Goal: Communication & Community: Answer question/provide support

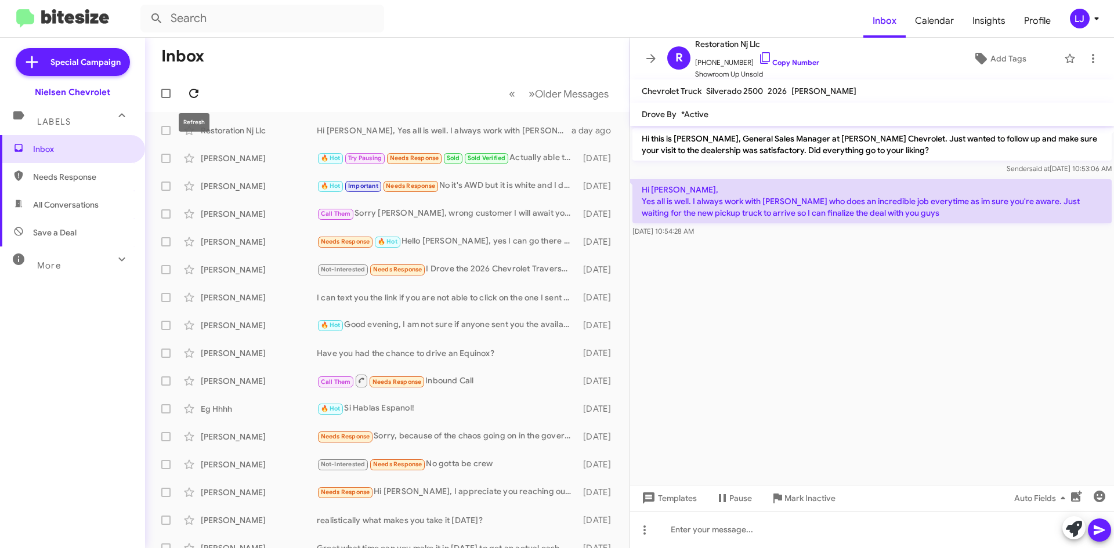
click at [191, 99] on icon at bounding box center [194, 93] width 14 height 14
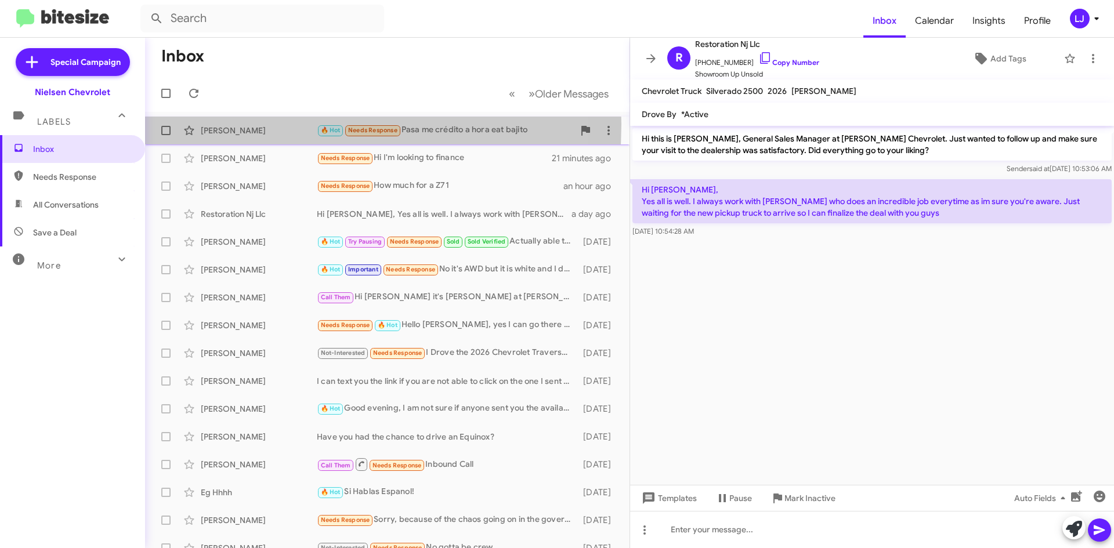
click at [236, 124] on div "[PERSON_NAME] 🔥 Hot Needs Response Pasa me crédito a hora eat bajito 13 minutes…" at bounding box center [387, 130] width 466 height 23
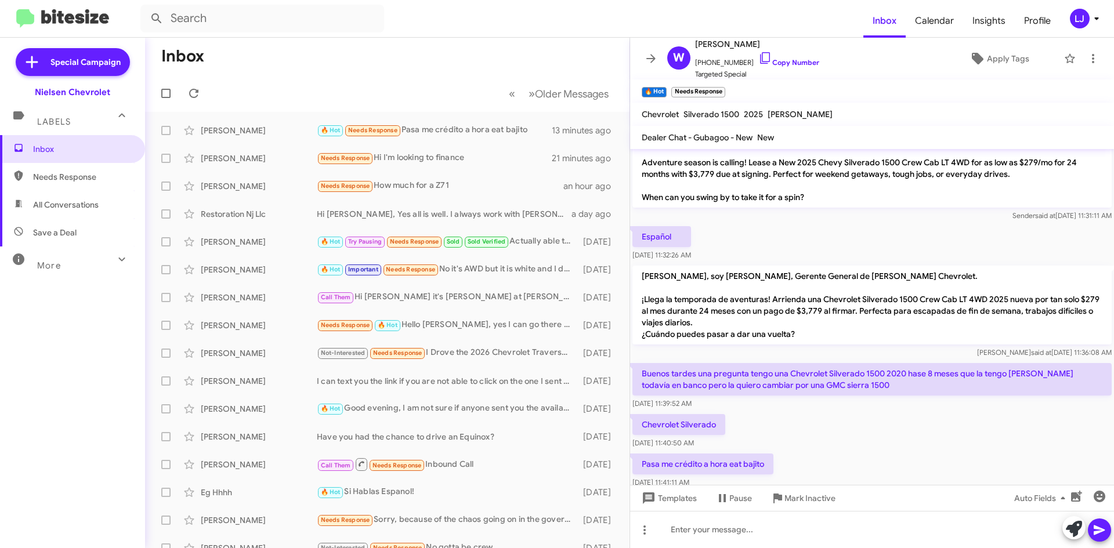
scroll to position [46, 0]
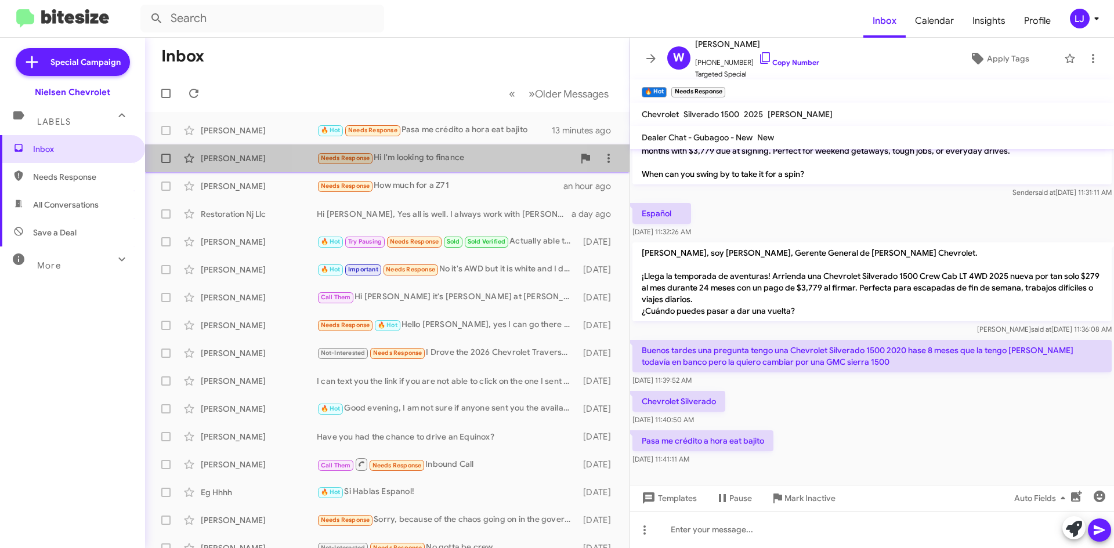
click at [447, 155] on div "Needs Response Hi I'm looking to finance" at bounding box center [445, 157] width 257 height 13
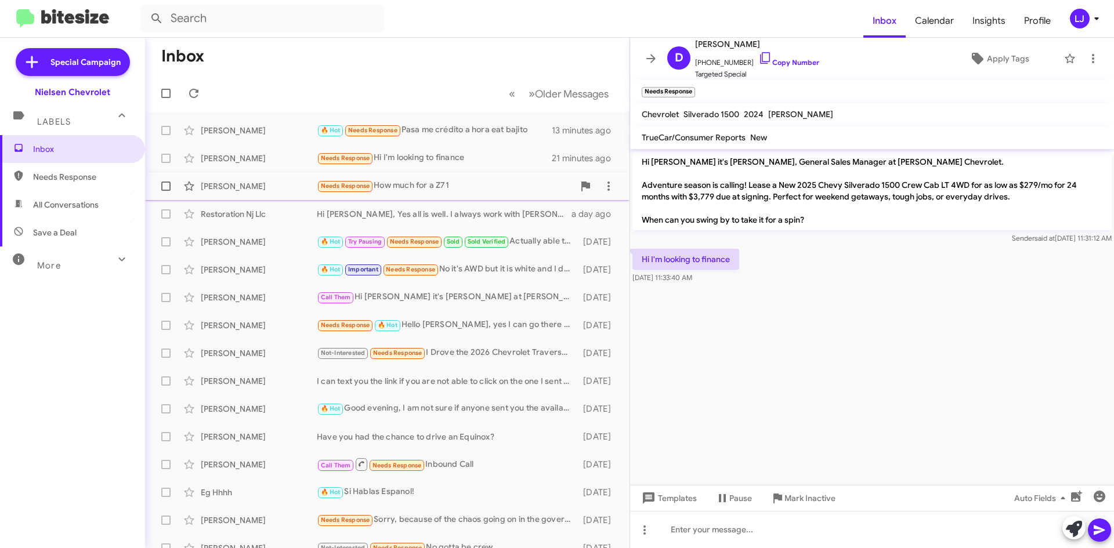
click at [480, 189] on div "Needs Response How much for a Z71" at bounding box center [445, 185] width 257 height 13
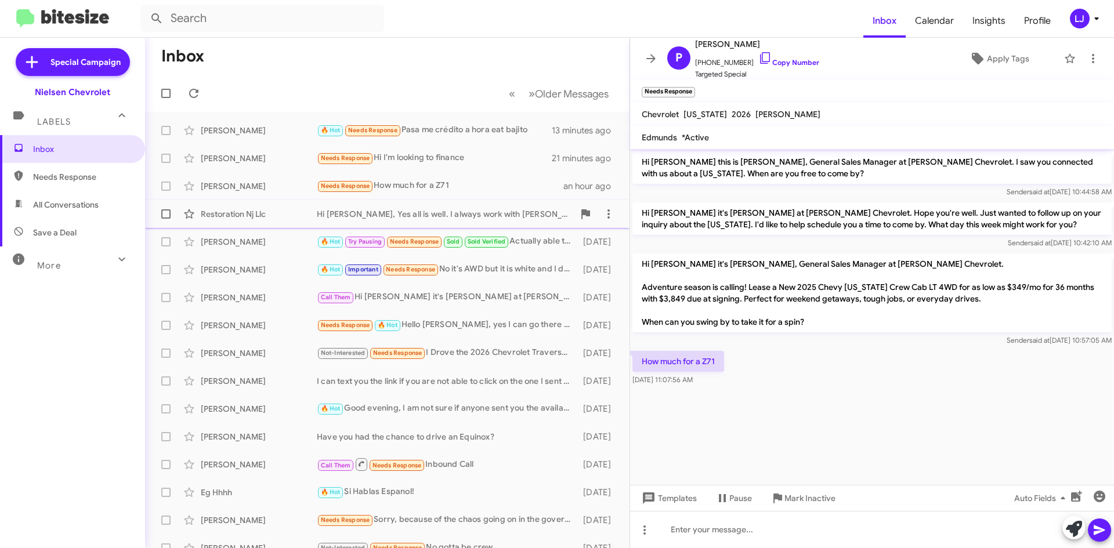
click at [488, 215] on div "Hi [PERSON_NAME], Yes all is well. I always work with [PERSON_NAME] who does an…" at bounding box center [445, 214] width 257 height 12
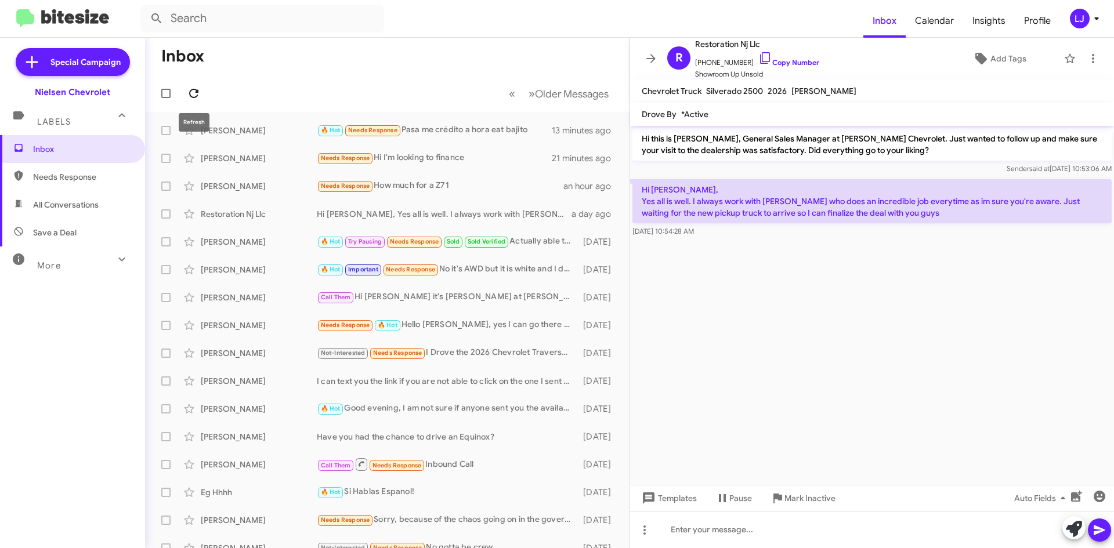
click at [193, 90] on icon at bounding box center [194, 93] width 14 height 14
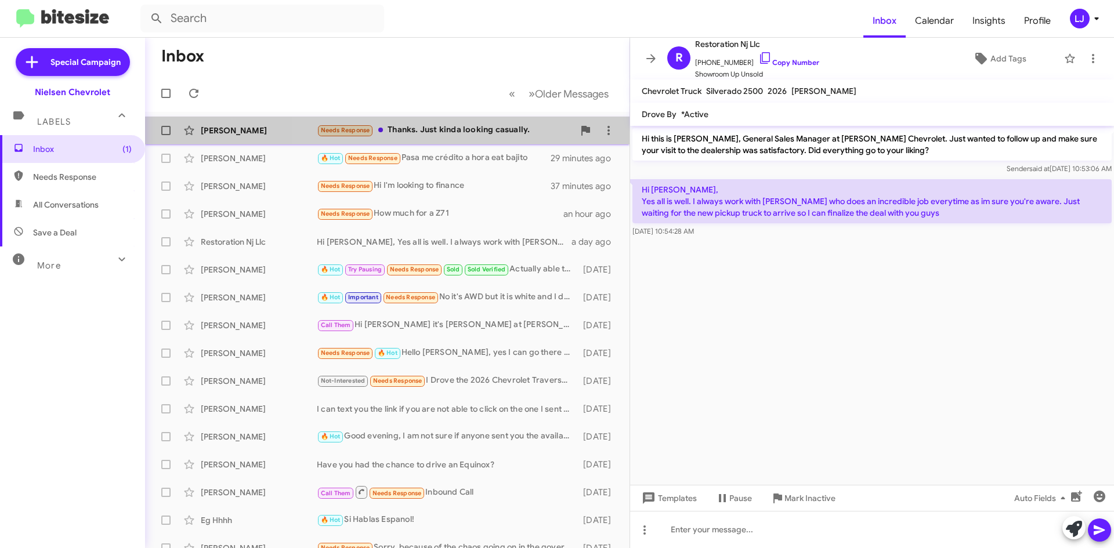
click at [482, 128] on div "Needs Response Thanks. Just kinda looking casually." at bounding box center [445, 130] width 257 height 13
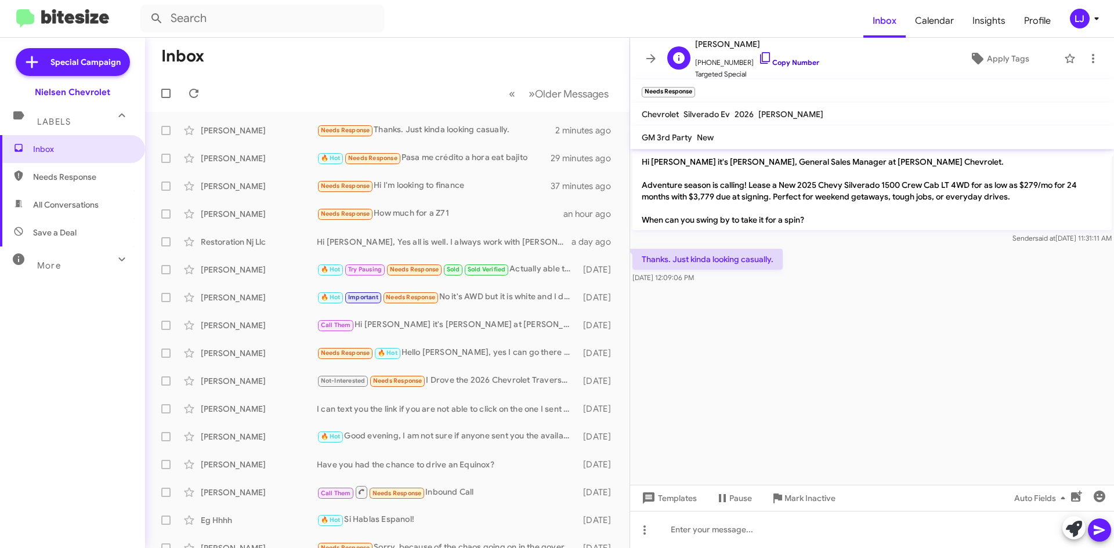
click at [760, 61] on icon at bounding box center [765, 58] width 10 height 12
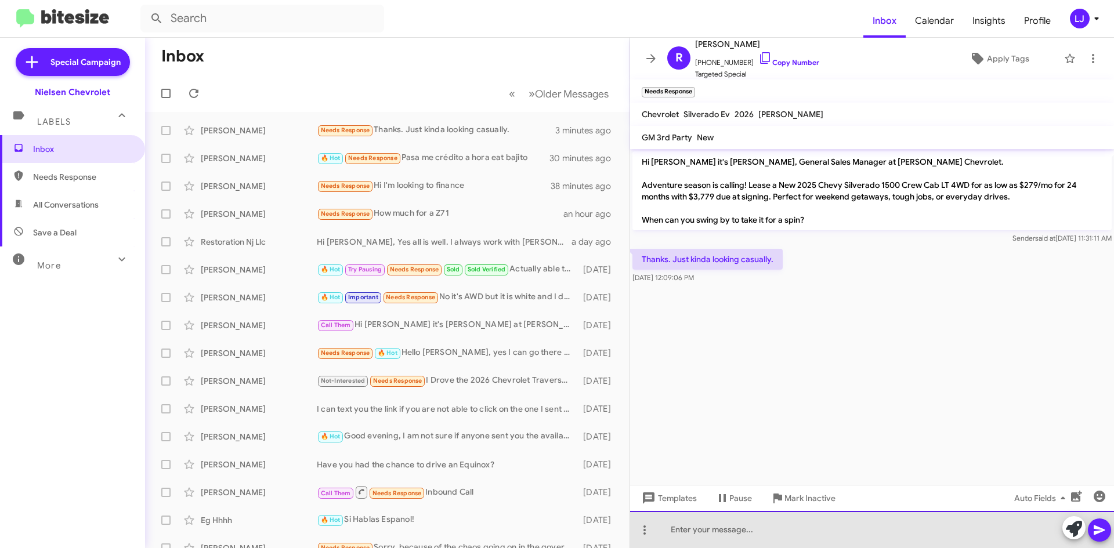
click at [770, 538] on div at bounding box center [872, 529] width 484 height 37
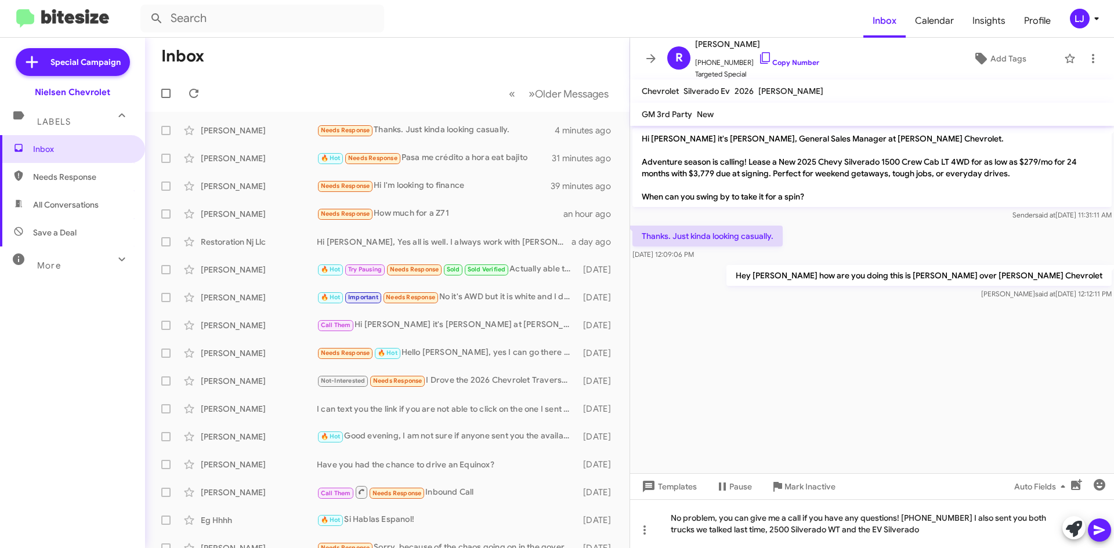
click at [1102, 534] on icon at bounding box center [1099, 530] width 14 height 14
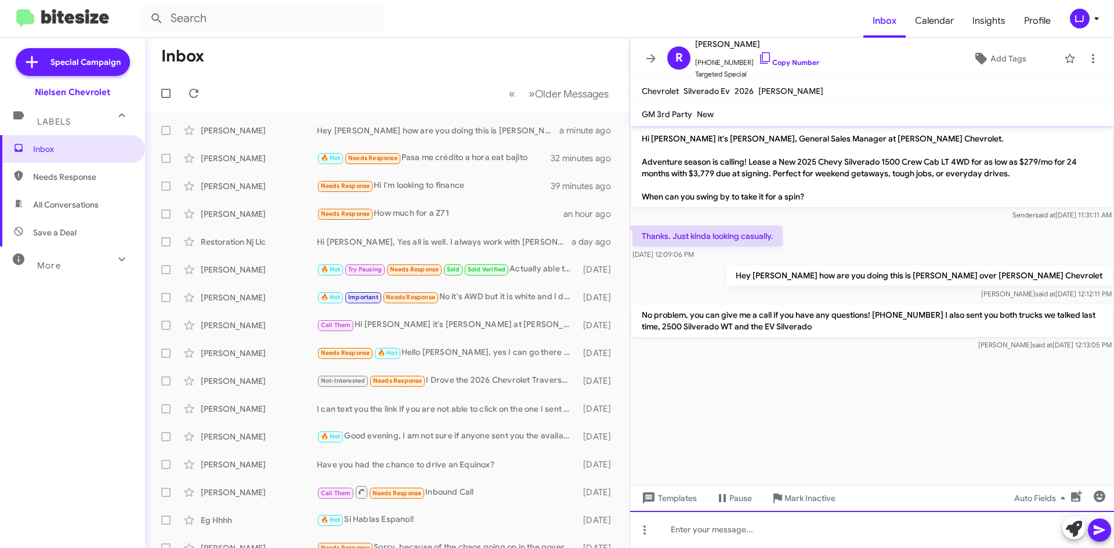
click at [730, 528] on div at bounding box center [872, 529] width 484 height 37
